Goal: Check status: Check status

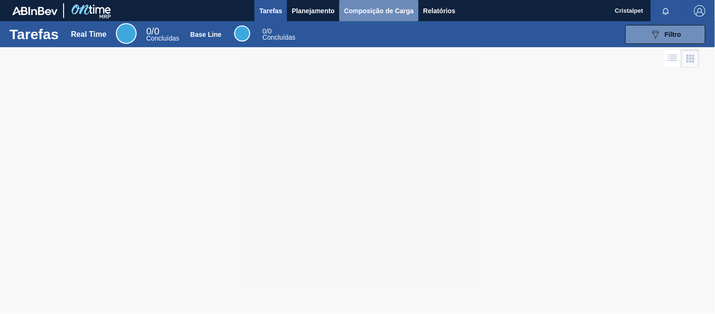
click at [369, 7] on span "Composição de Carga" at bounding box center [379, 10] width 70 height 11
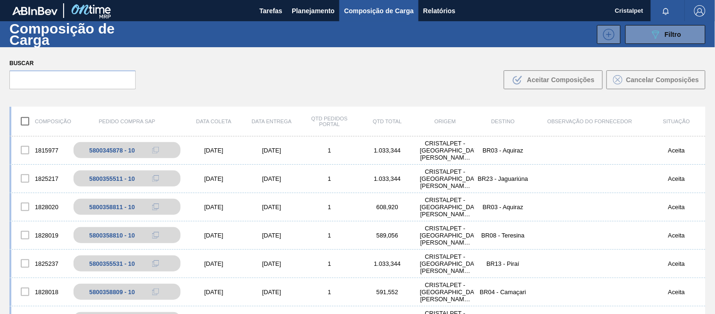
click at [78, 69] on label "Buscar" at bounding box center [72, 64] width 126 height 14
click at [74, 82] on input "text" at bounding box center [72, 79] width 126 height 19
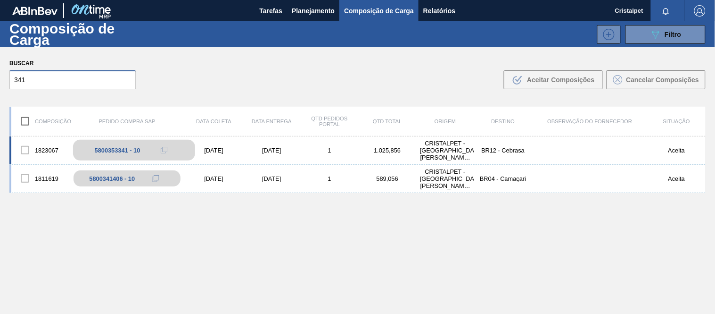
type input "341"
click at [124, 150] on div "5800353341 - 10" at bounding box center [118, 150] width 46 height 7
click at [219, 152] on div "[DATE]" at bounding box center [214, 150] width 58 height 7
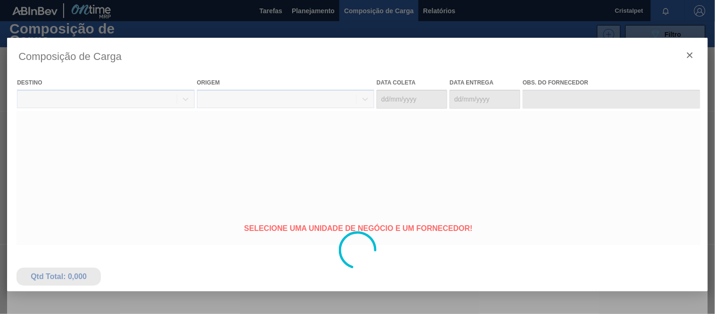
type coleta "[DATE]"
type entrega "[DATE]"
